Goal: Task Accomplishment & Management: Manage account settings

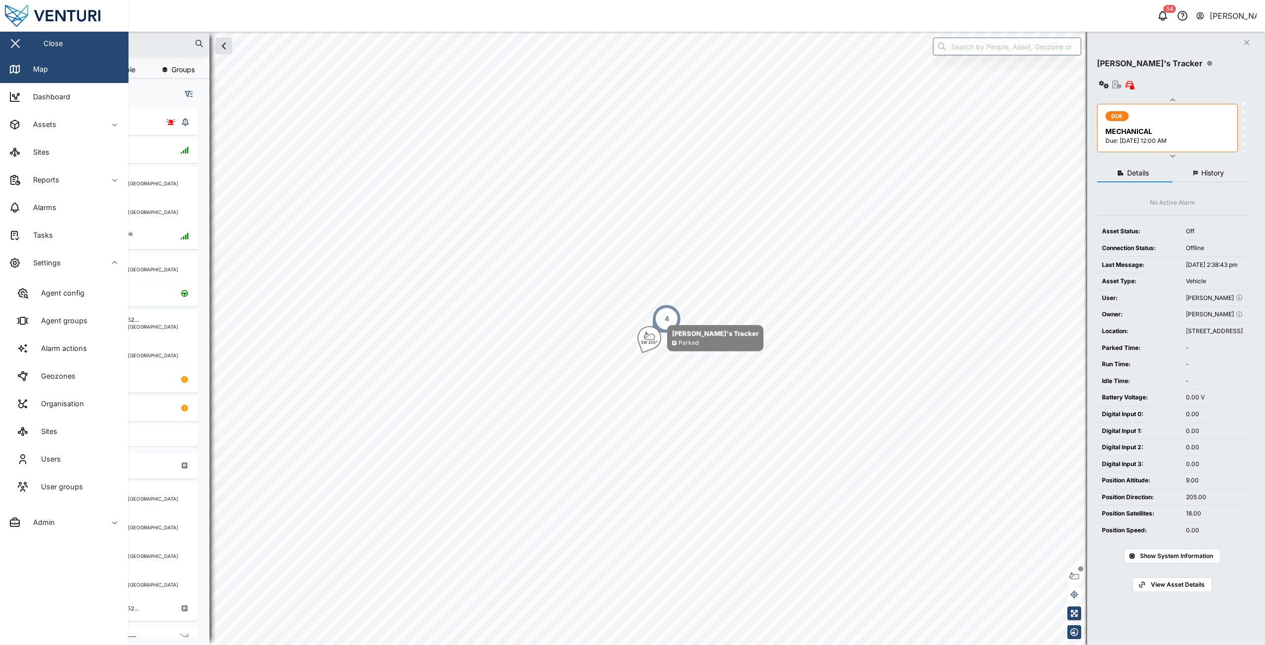
scroll to position [524, 155]
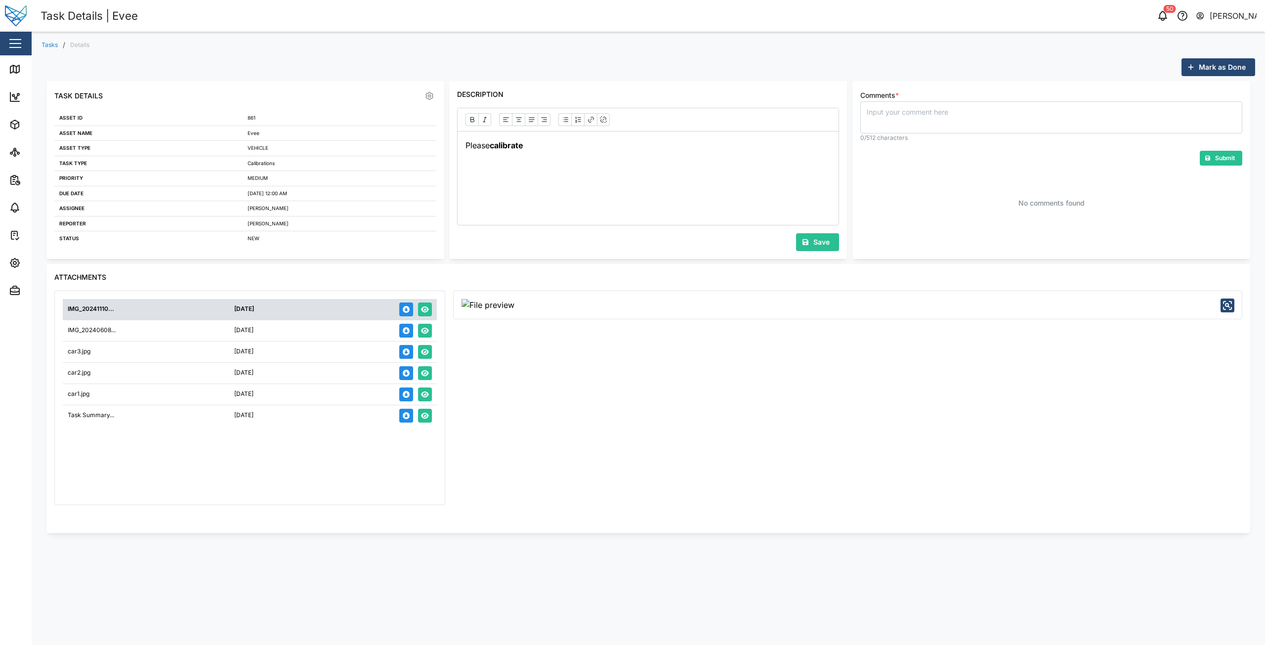
click at [7, 44] on button "button" at bounding box center [15, 43] width 17 height 17
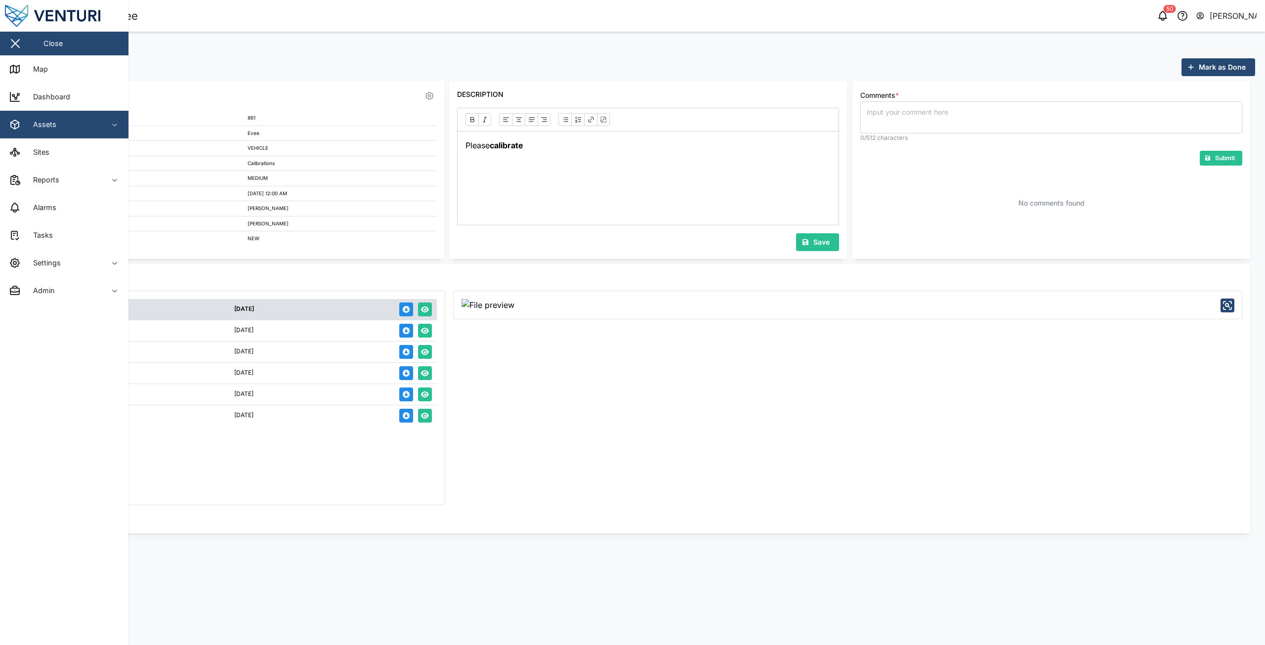
click at [44, 126] on div "Assets" at bounding box center [41, 124] width 31 height 11
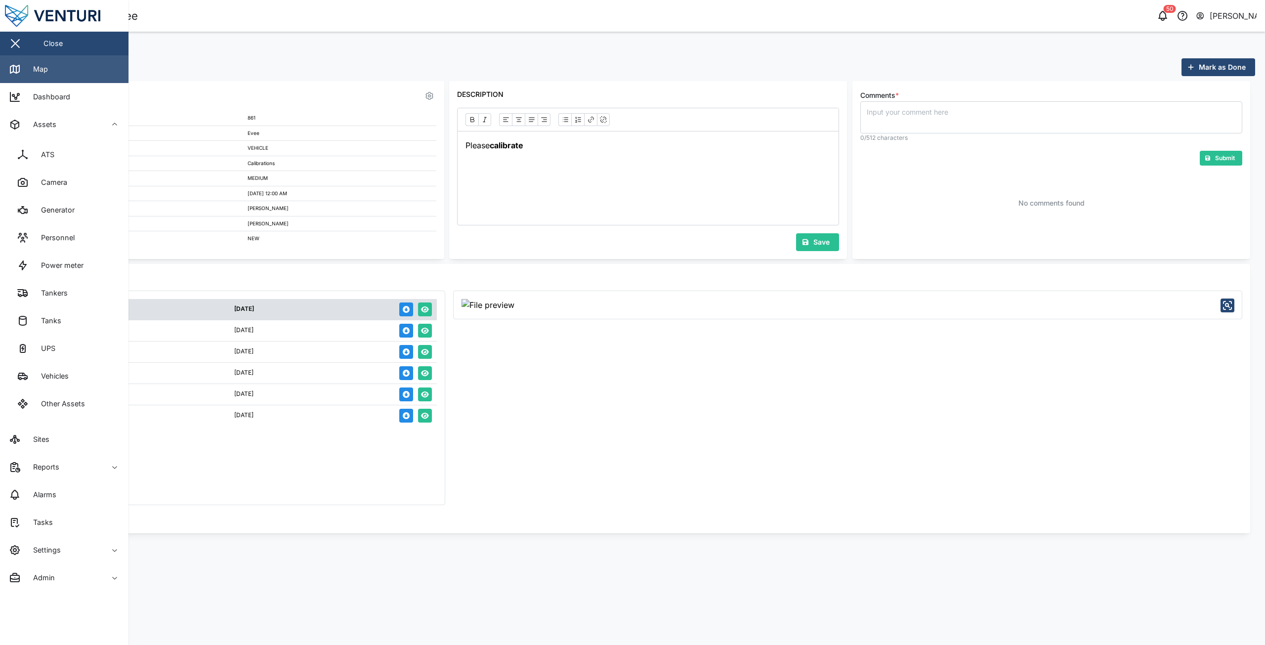
click at [42, 72] on div "Map" at bounding box center [37, 69] width 22 height 11
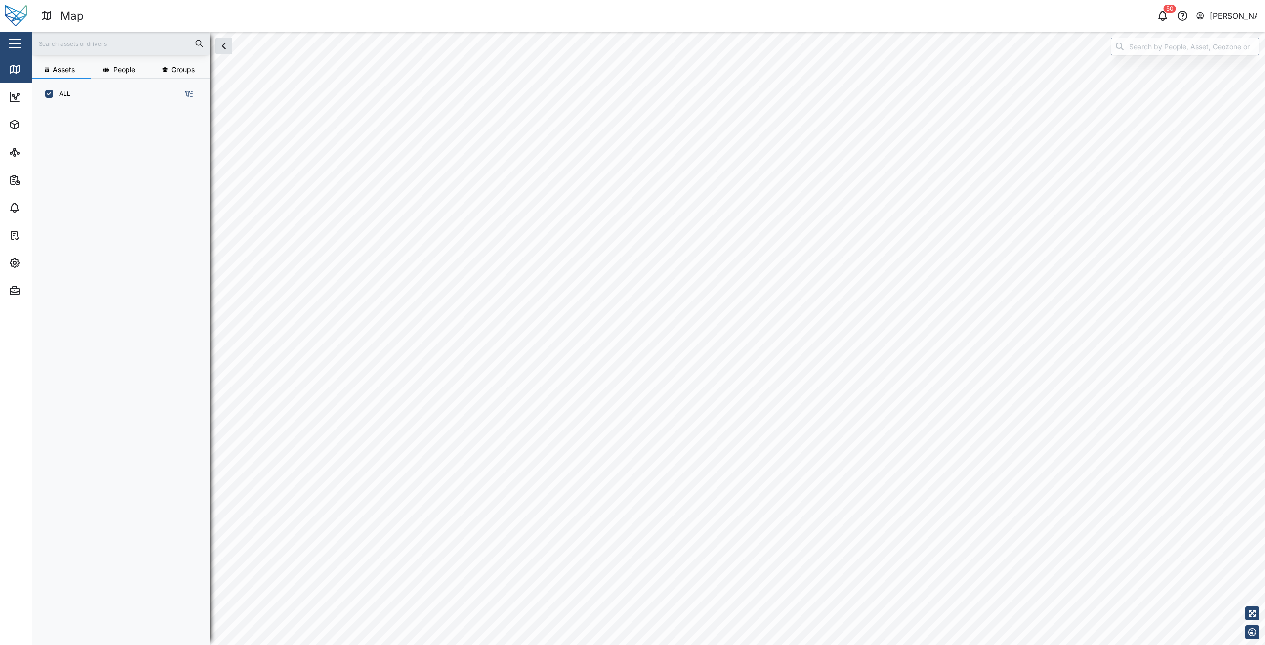
scroll to position [524, 155]
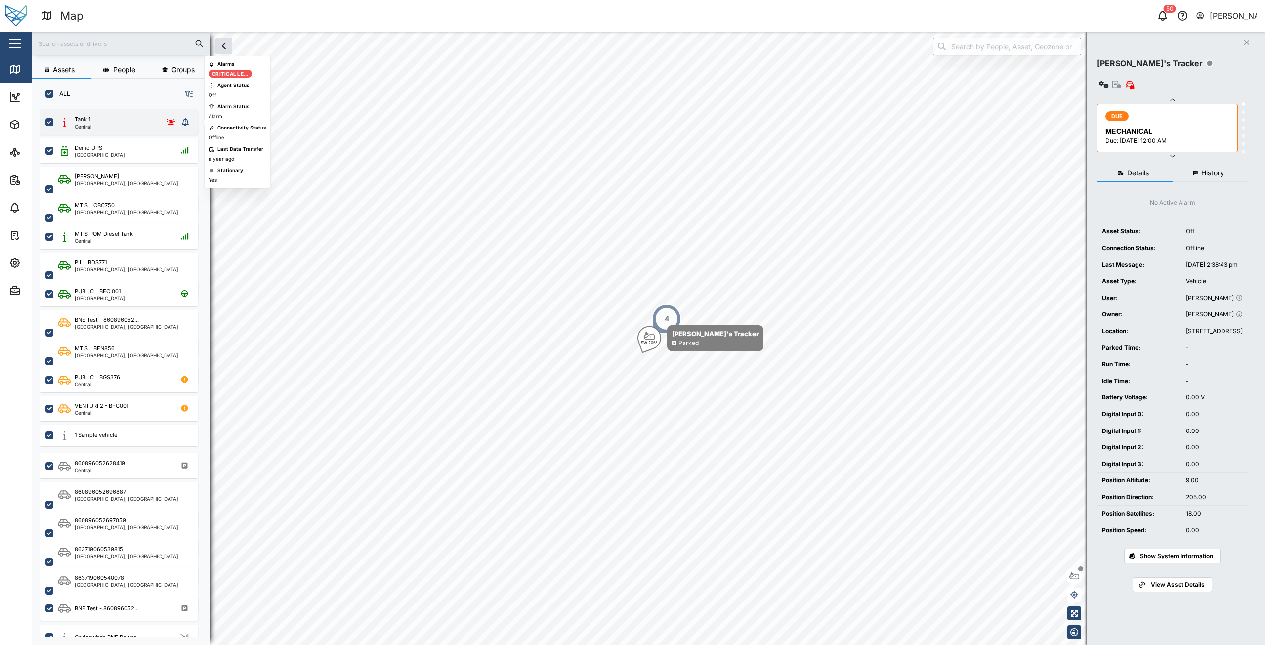
click at [127, 122] on div "Tank 1 Central" at bounding box center [118, 122] width 120 height 14
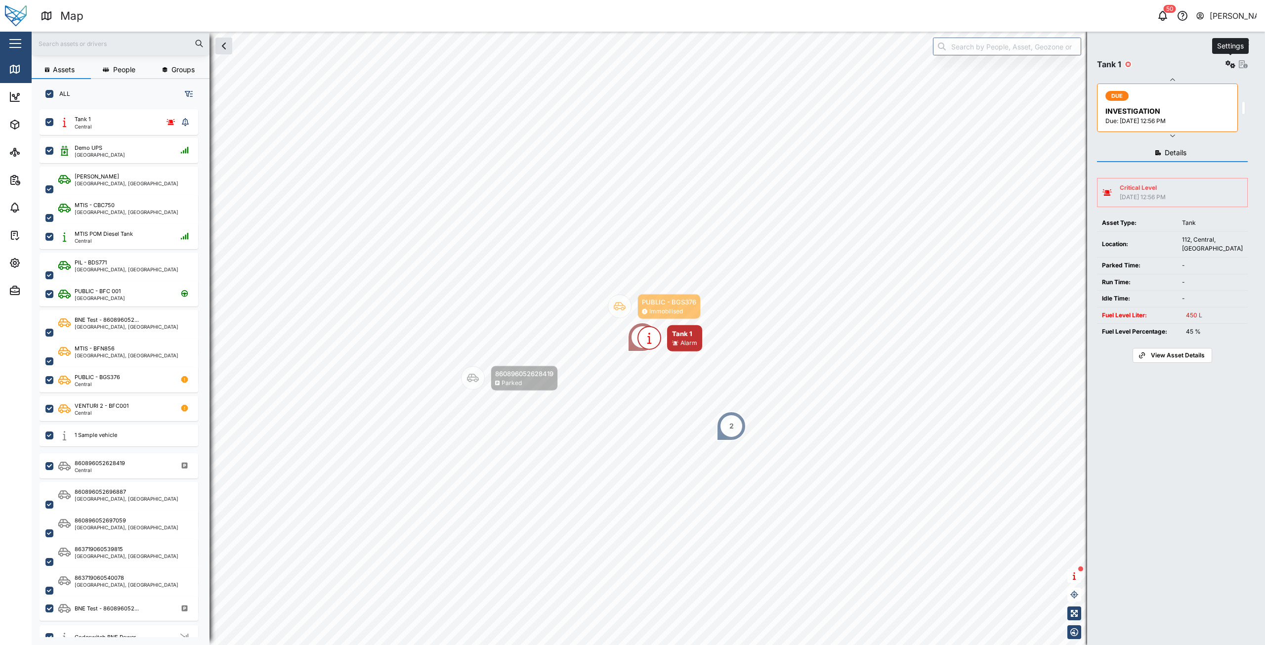
click at [1233, 63] on icon "button" at bounding box center [1231, 64] width 10 height 8
click at [1173, 191] on div "Alarms" at bounding box center [1194, 190] width 69 height 11
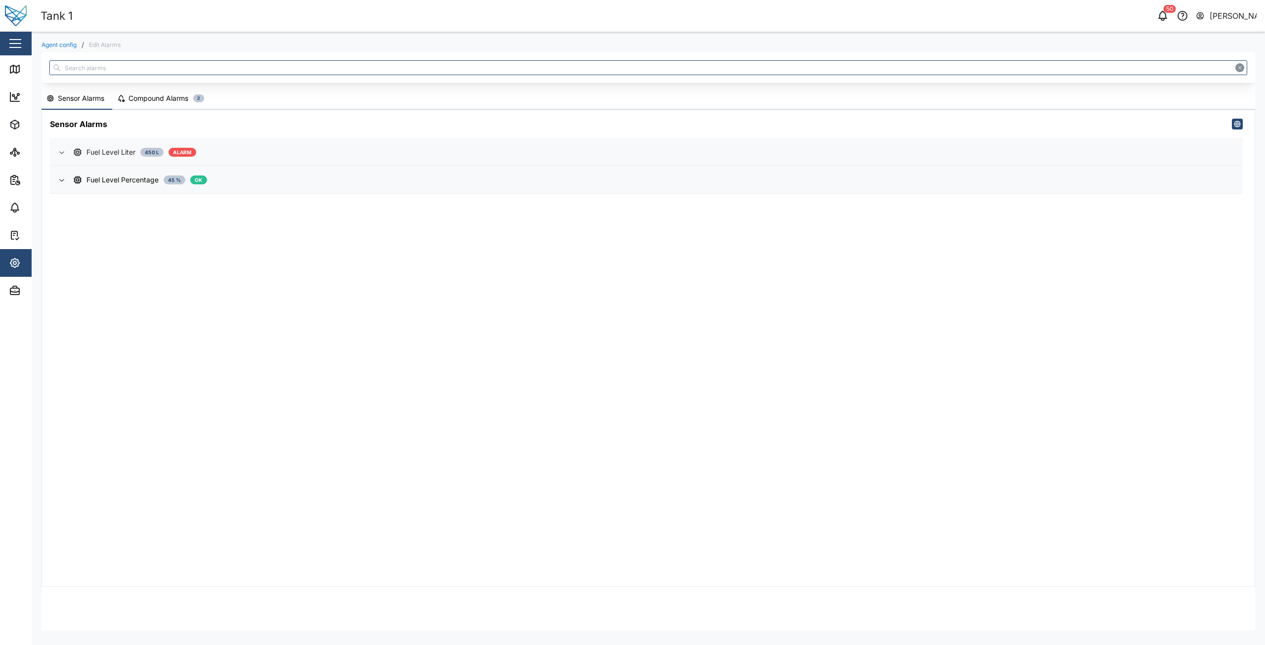
click at [85, 147] on div "Fuel Level Liter 450 L ALARM" at bounding box center [654, 152] width 1160 height 11
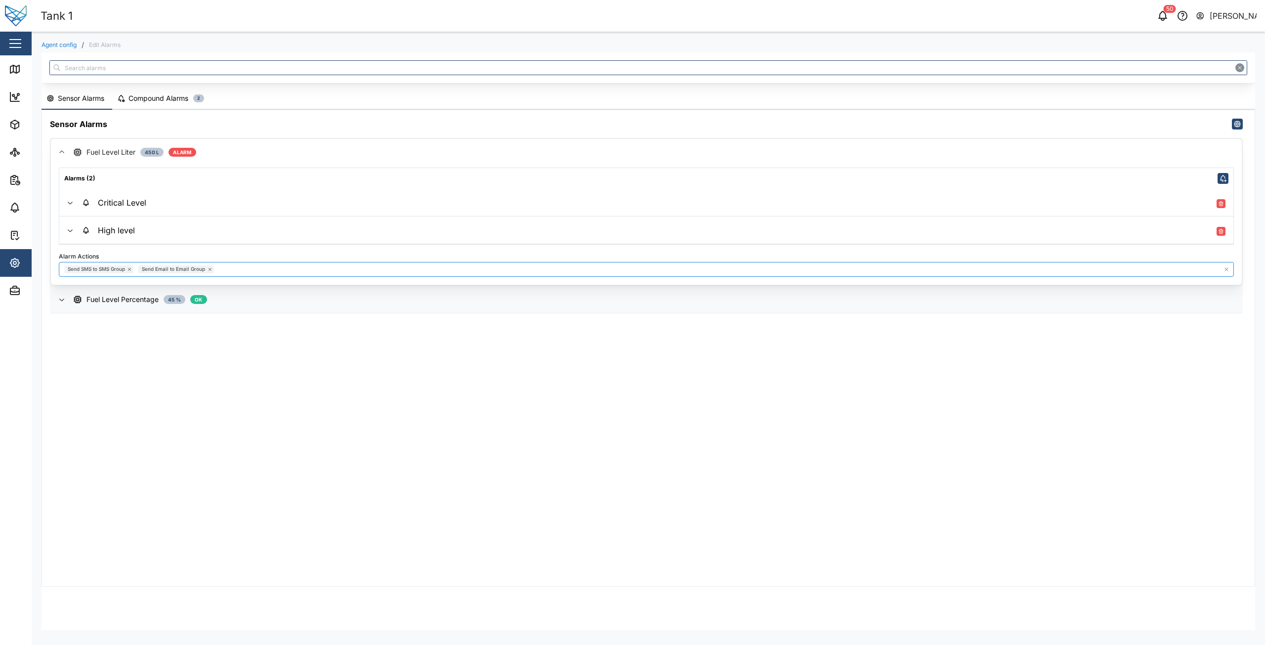
click at [263, 268] on div "Send SMS to SMS Group Send Email to Email Group" at bounding box center [646, 269] width 1175 height 15
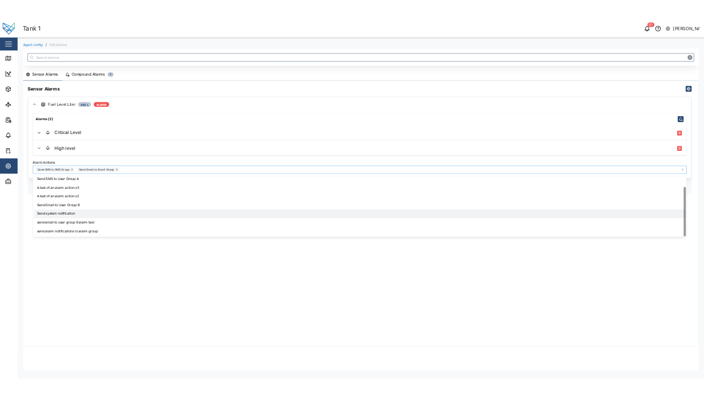
scroll to position [5, 0]
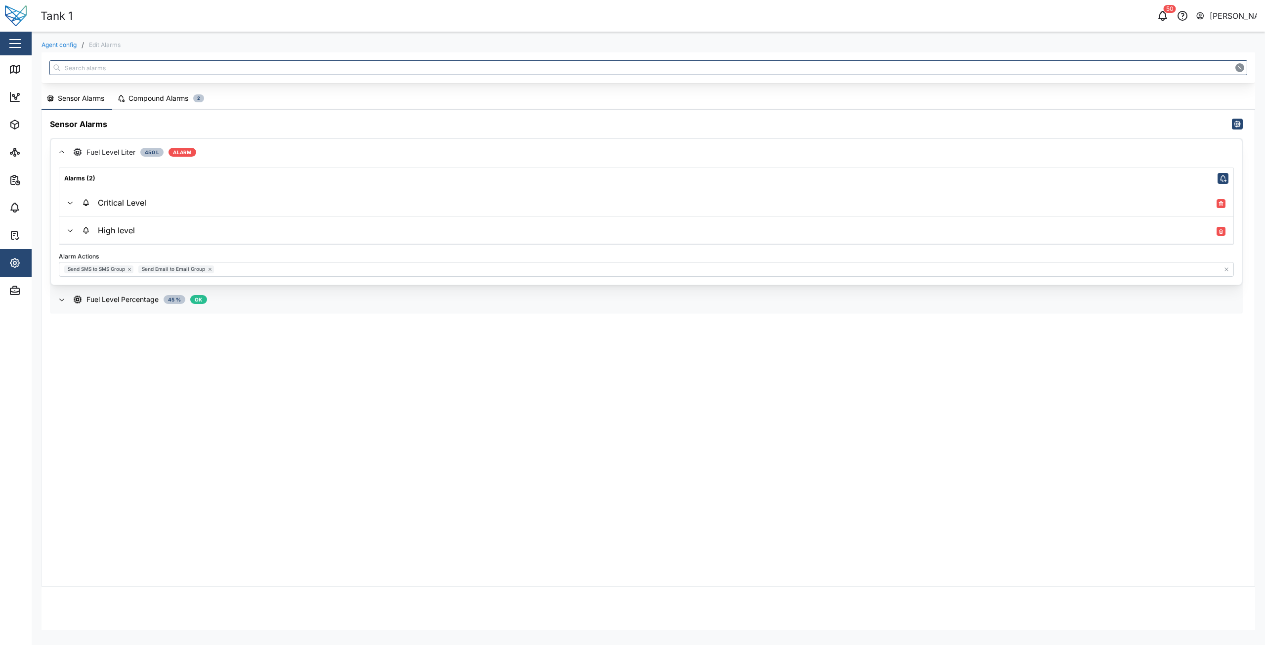
click at [308, 449] on div "Sensor Alarms Fuel Level Liter 450 L ALARM Alarms (2) Critical Level Alarm Name…" at bounding box center [648, 348] width 1213 height 476
click at [131, 209] on span "Critical Level" at bounding box center [654, 202] width 1144 height 27
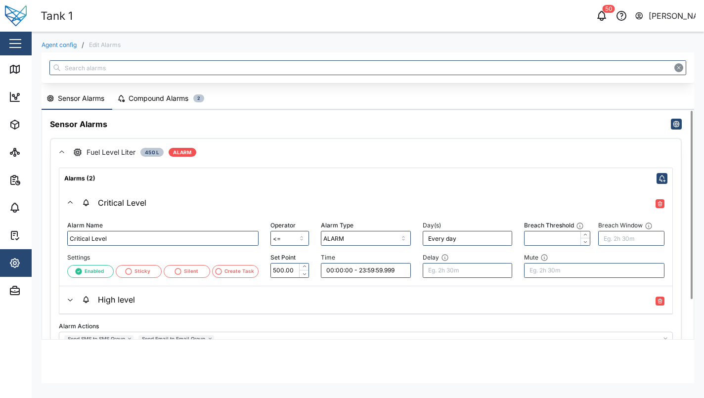
click at [167, 100] on div "Compound Alarms" at bounding box center [158, 98] width 60 height 11
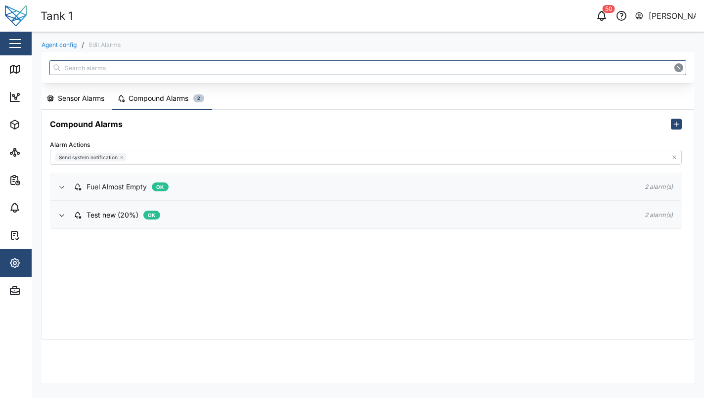
click at [105, 186] on div "Fuel Almost Empty" at bounding box center [116, 186] width 60 height 11
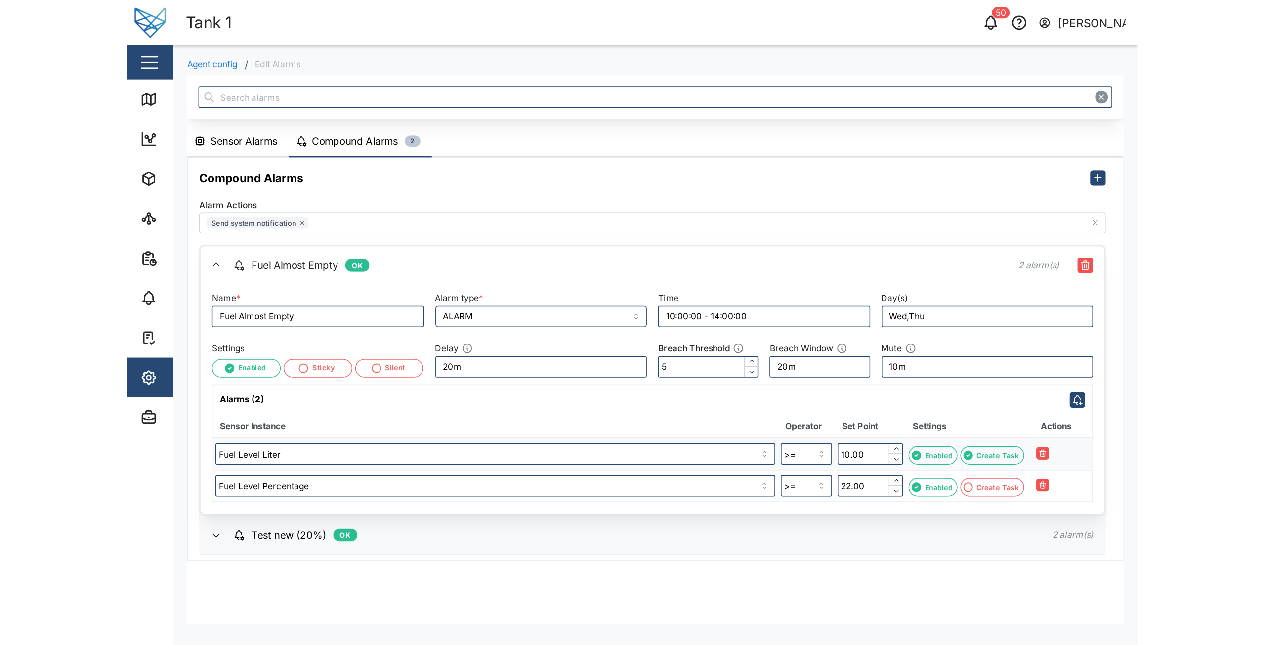
scroll to position [0, 0]
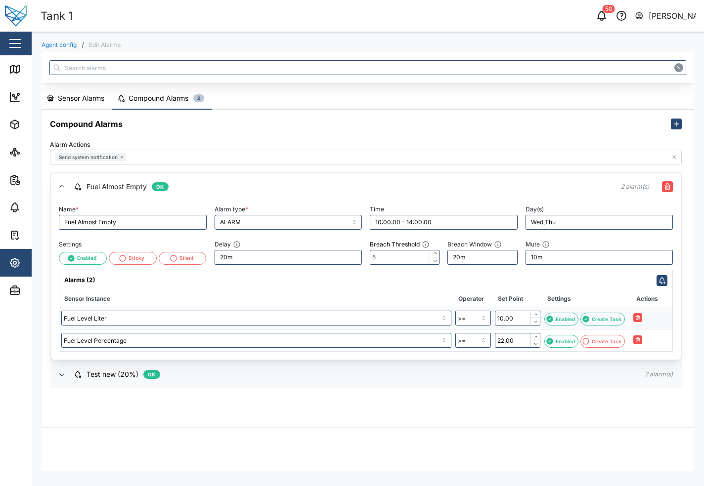
click at [606, 16] on icon "button" at bounding box center [602, 16] width 12 height 12
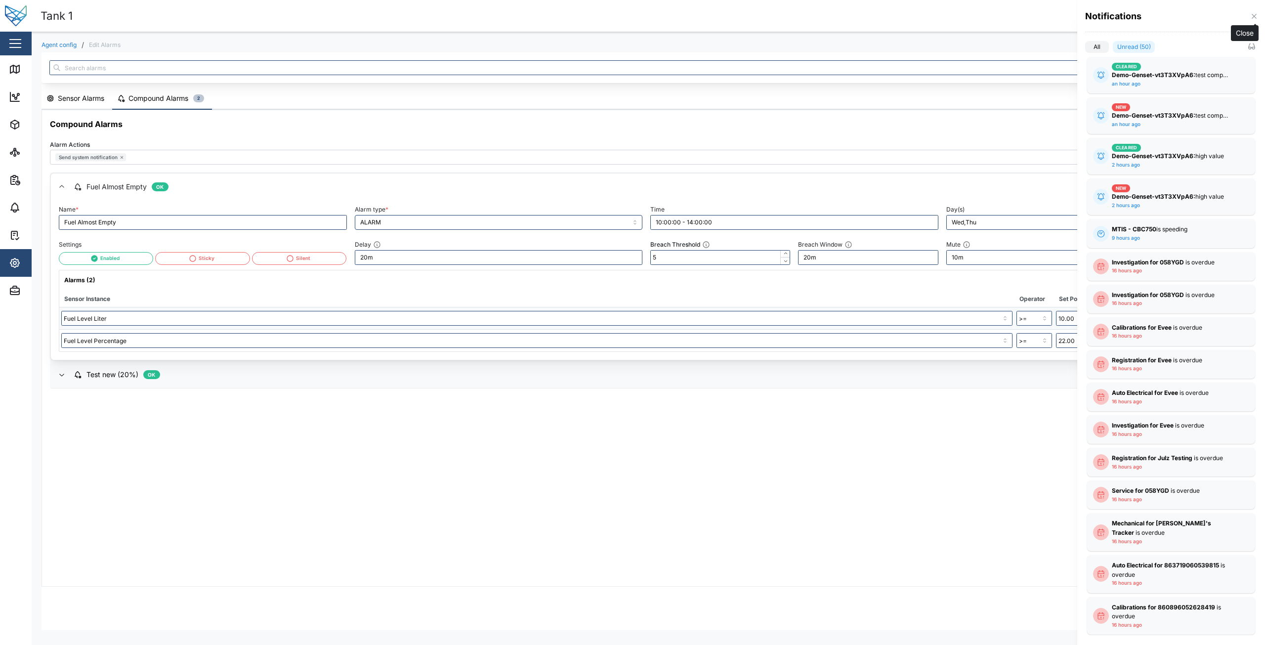
click at [1251, 18] on icon "button" at bounding box center [1254, 16] width 8 height 8
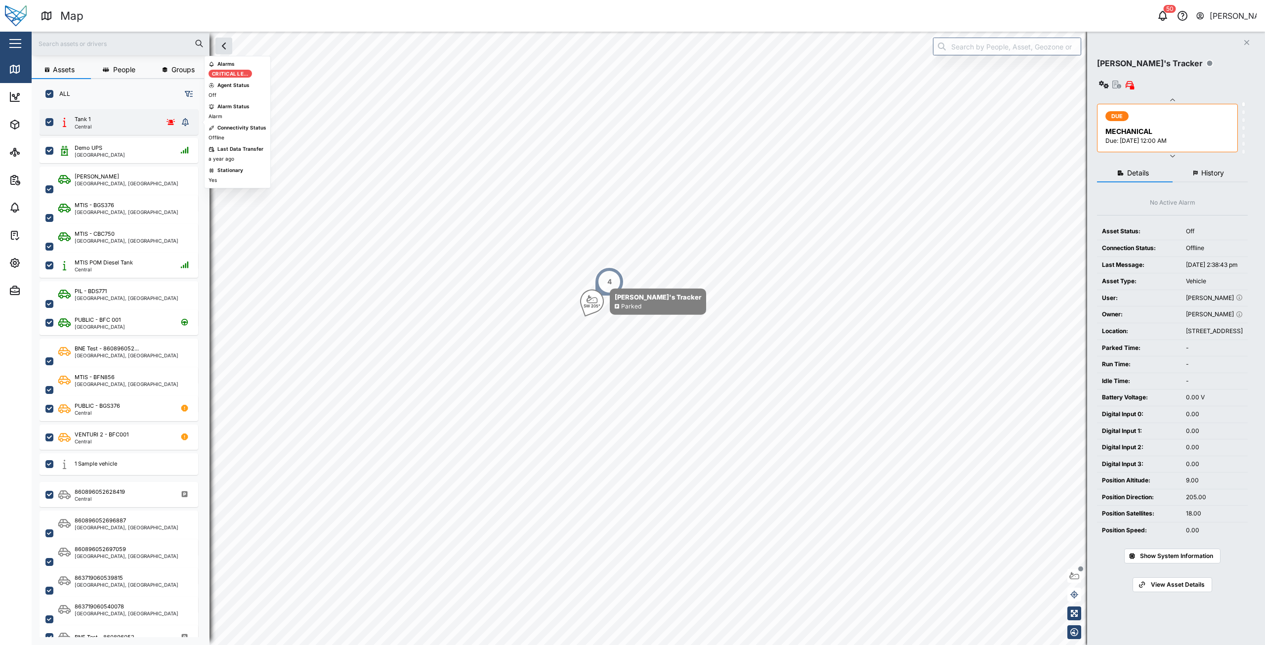
click at [104, 118] on div "Tank 1 Central" at bounding box center [118, 122] width 120 height 14
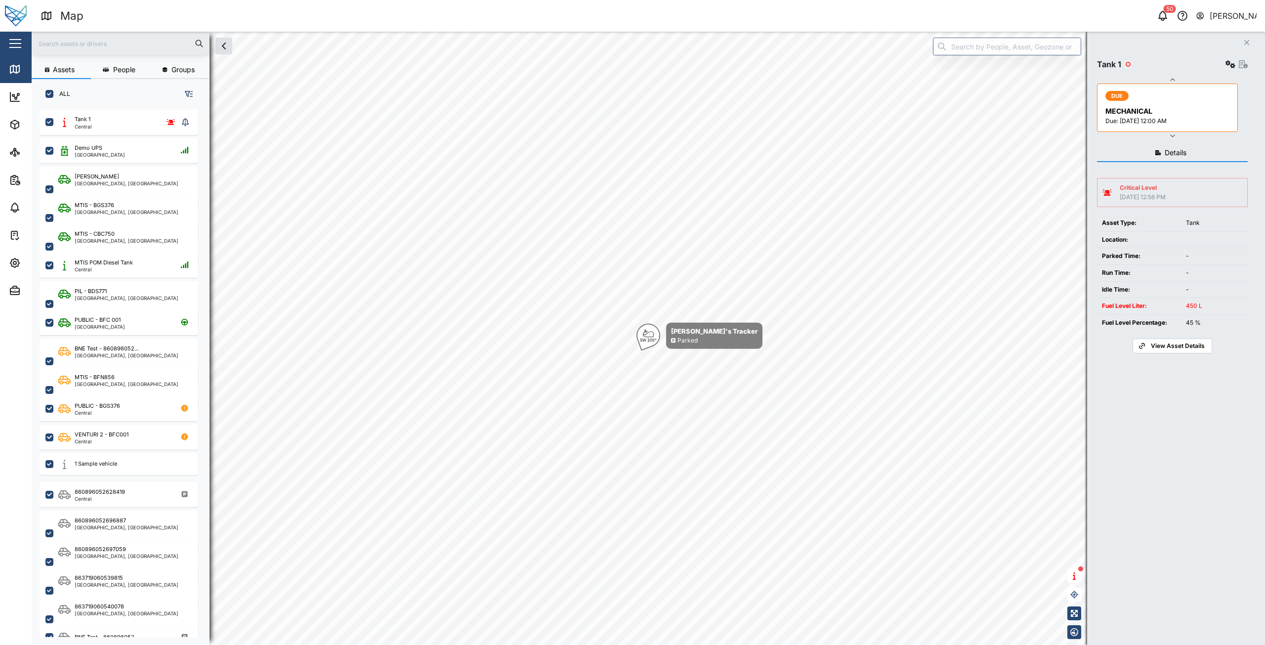
click at [1150, 63] on button "button" at bounding box center [1231, 64] width 14 height 14
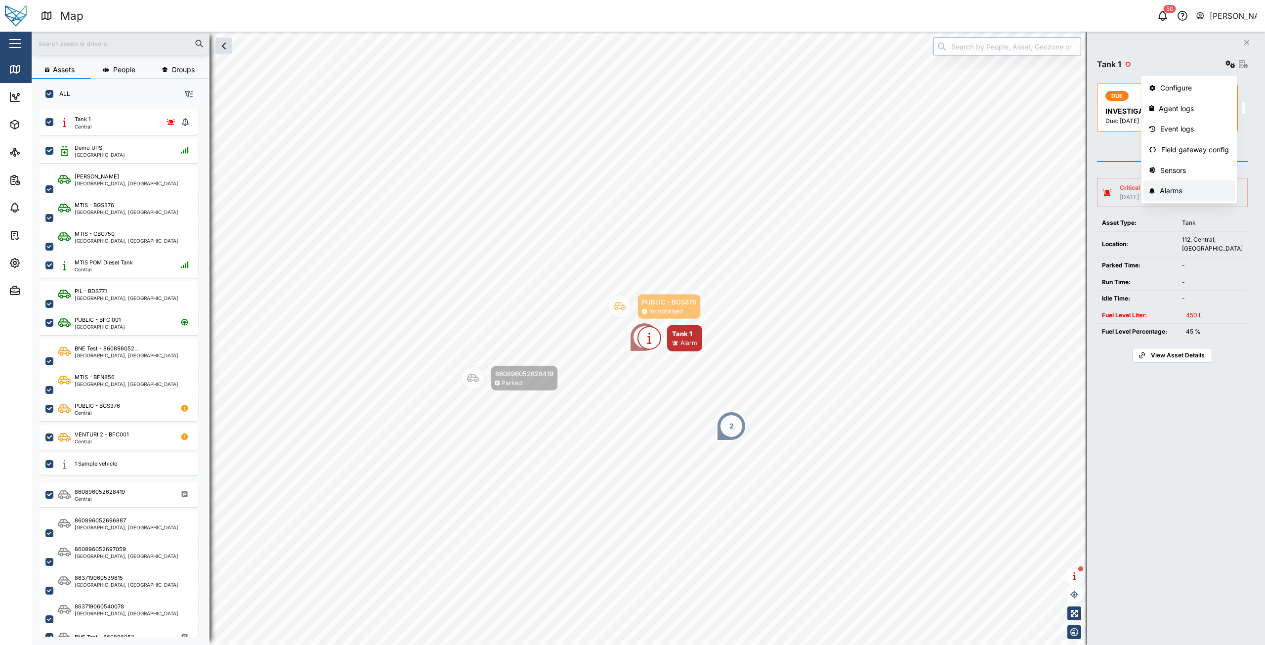
click at [1150, 189] on div "Alarms" at bounding box center [1194, 190] width 69 height 11
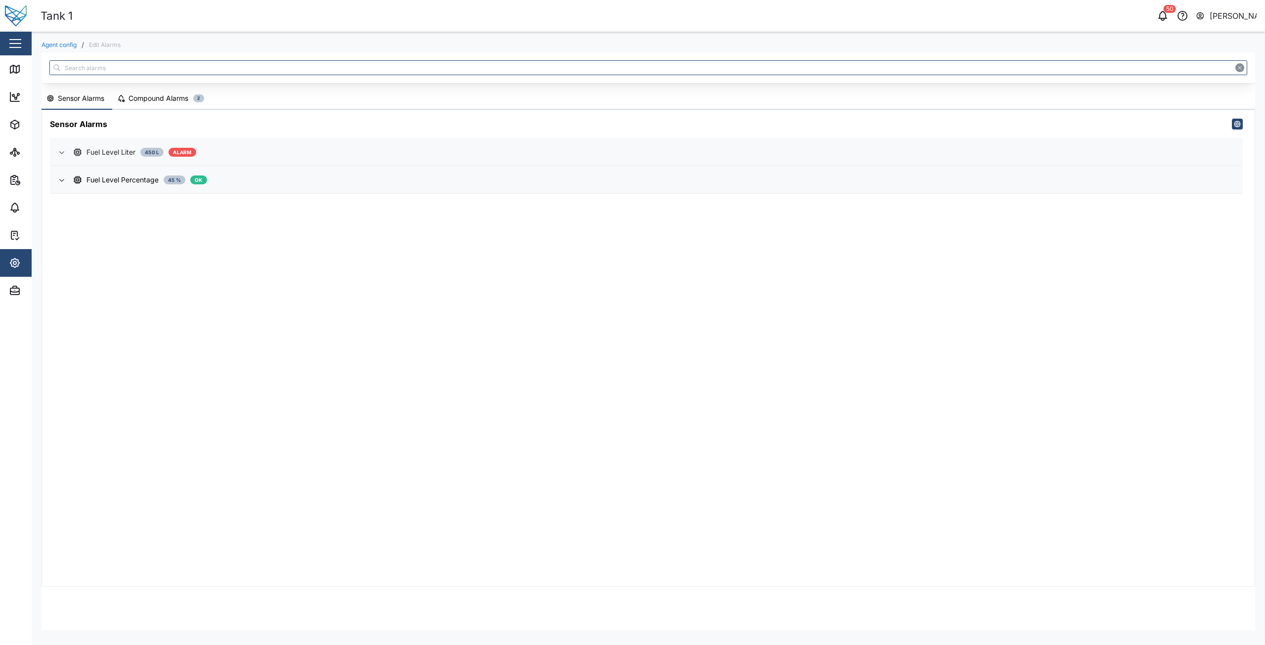
click at [79, 145] on span "Fuel Level Liter 450 L ALARM" at bounding box center [654, 152] width 1160 height 27
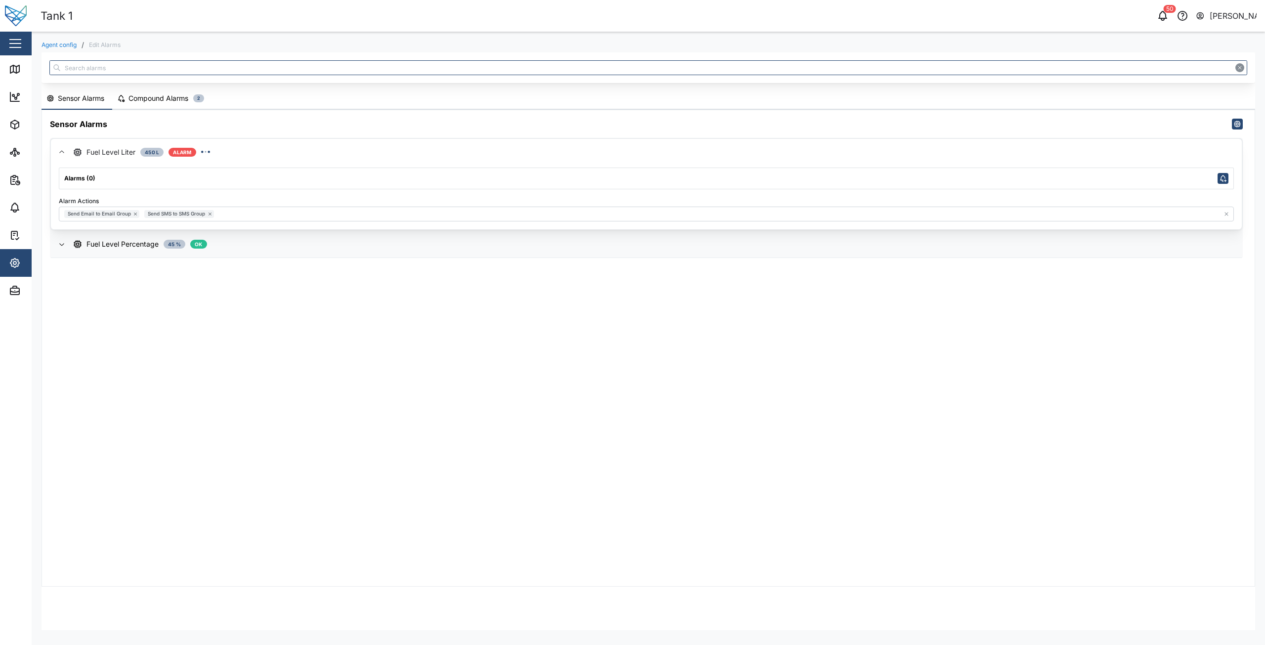
click at [176, 97] on div "Compound Alarms" at bounding box center [158, 98] width 60 height 11
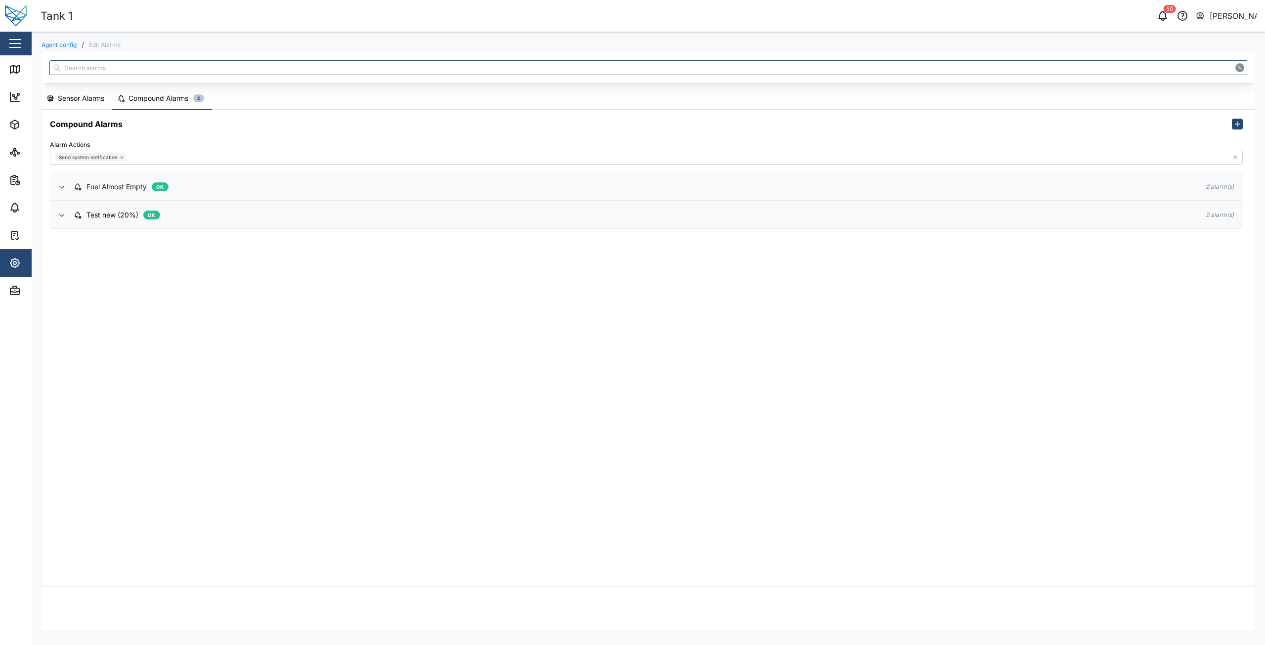
click at [126, 179] on span "Fuel Almost Empty OK" at bounding box center [632, 186] width 1116 height 27
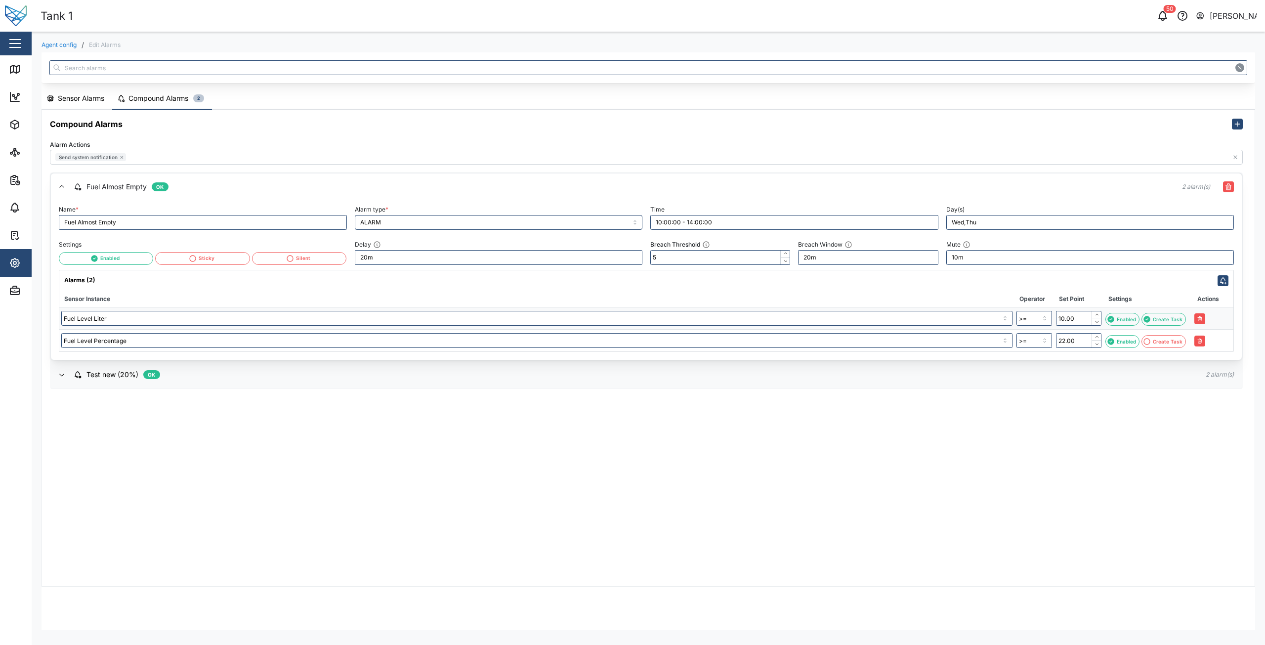
click at [74, 96] on div "Sensor Alarms" at bounding box center [81, 98] width 46 height 11
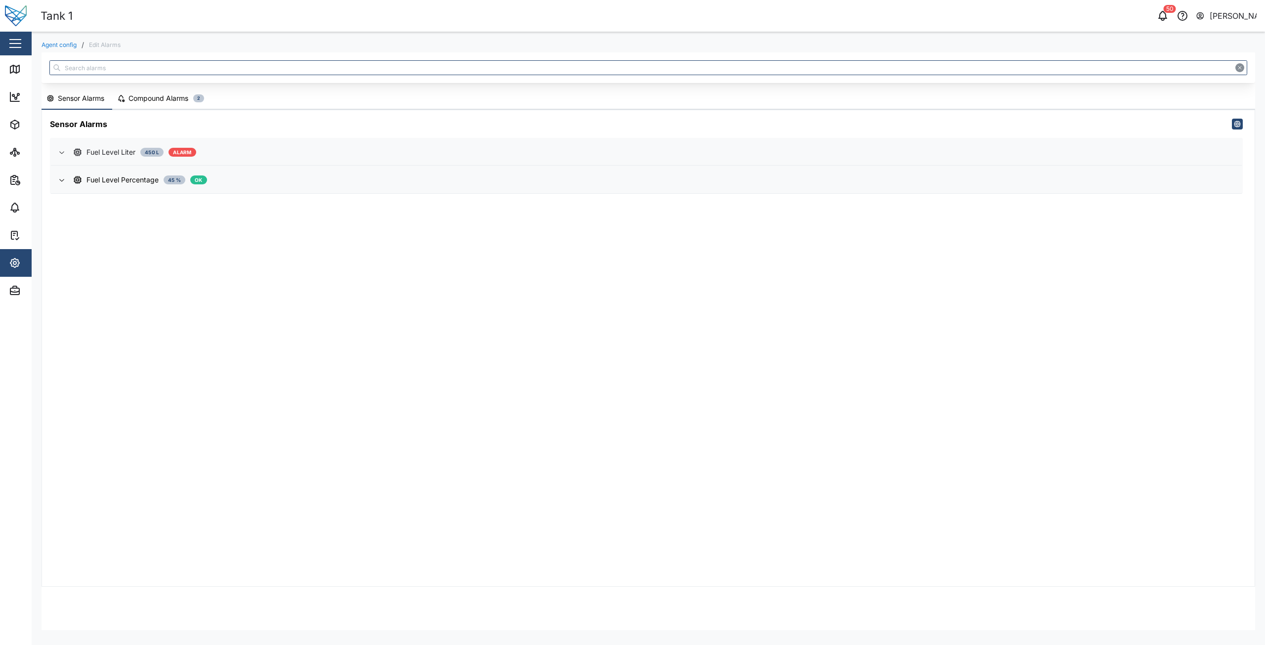
click at [120, 145] on span "Fuel Level Liter 450 L ALARM" at bounding box center [654, 152] width 1160 height 27
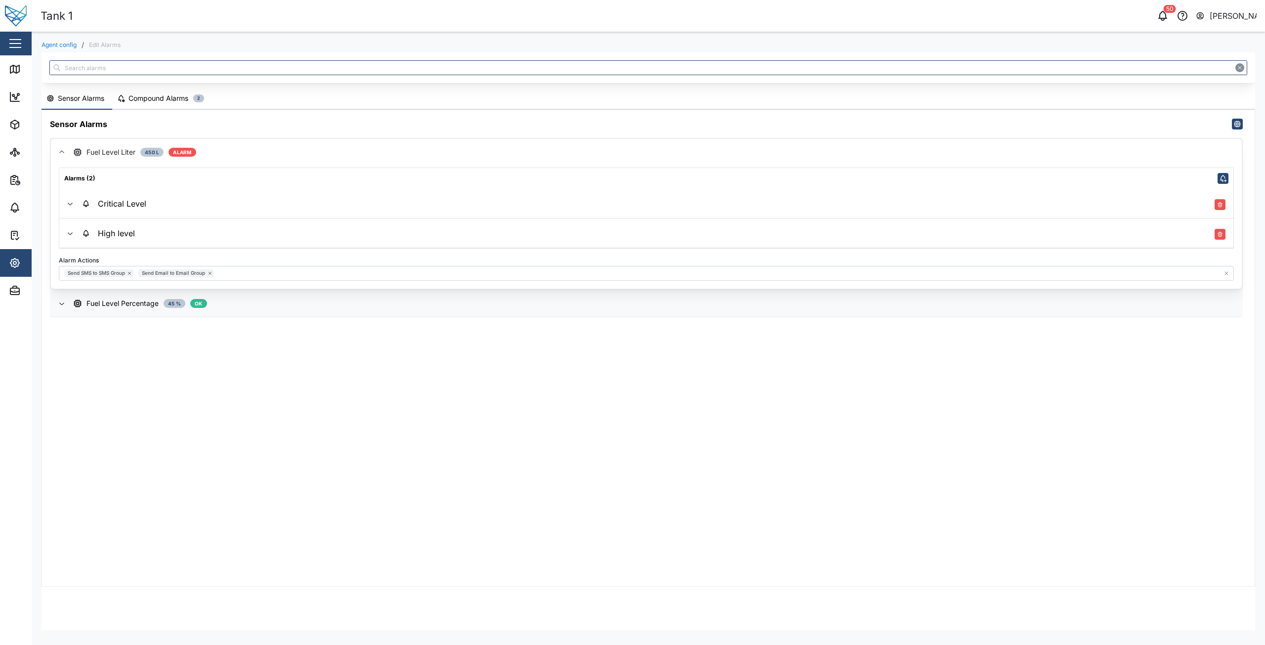
click at [154, 204] on div "Critical Level" at bounding box center [654, 203] width 1144 height 13
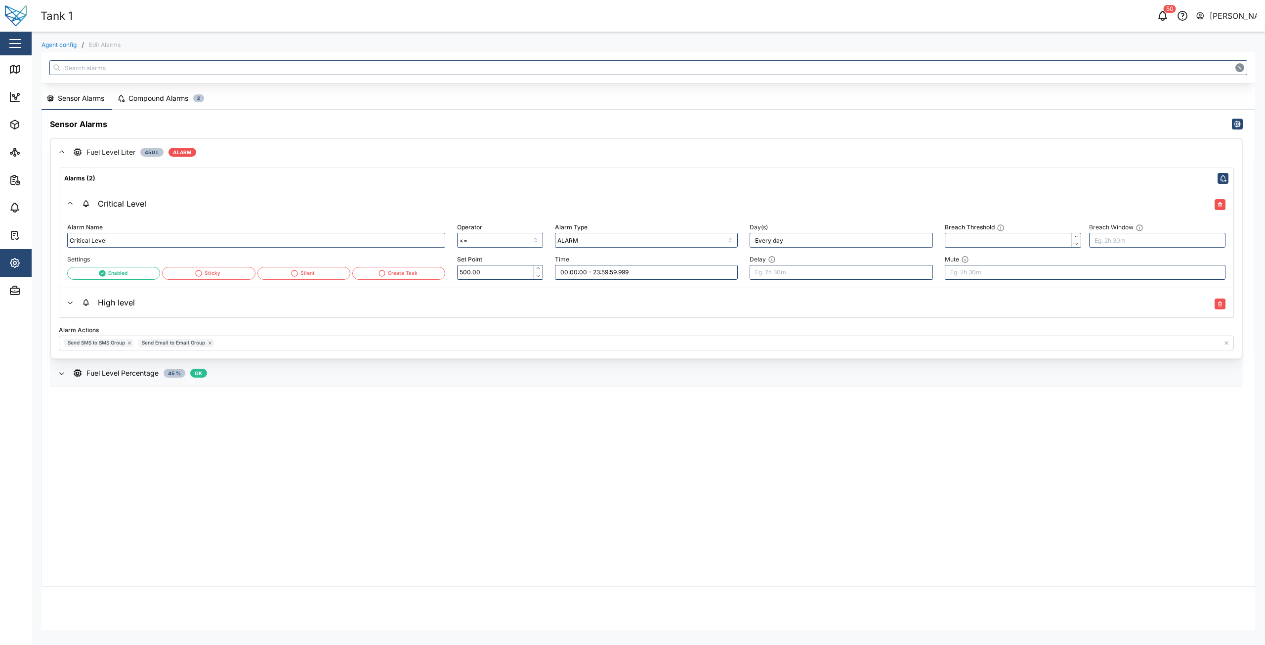
click at [170, 99] on div "Compound Alarms" at bounding box center [158, 98] width 60 height 11
